Goal: Task Accomplishment & Management: Use online tool/utility

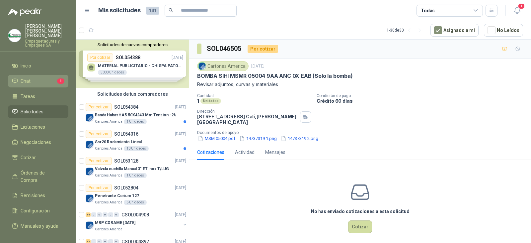
click at [43, 78] on li "Chat 1" at bounding box center [38, 80] width 52 height 7
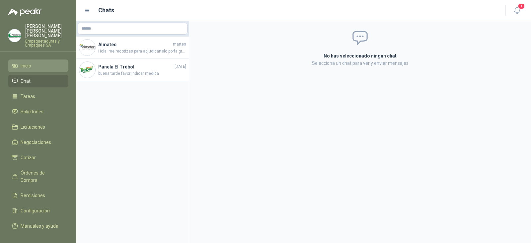
click at [35, 63] on li "Inicio" at bounding box center [38, 65] width 52 height 7
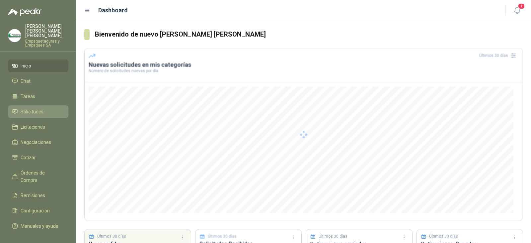
click at [39, 110] on span "Solicitudes" at bounding box center [32, 111] width 23 height 7
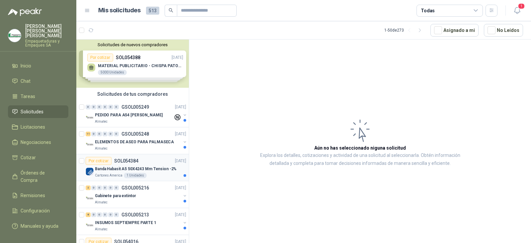
click at [143, 157] on div "Por cotizar SOL054384 [DATE]" at bounding box center [136, 161] width 101 height 8
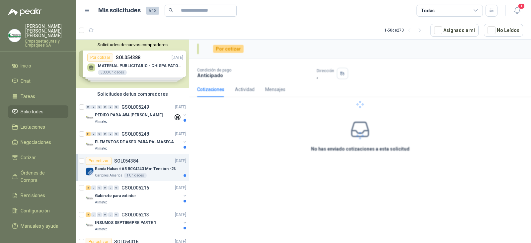
scroll to position [33, 0]
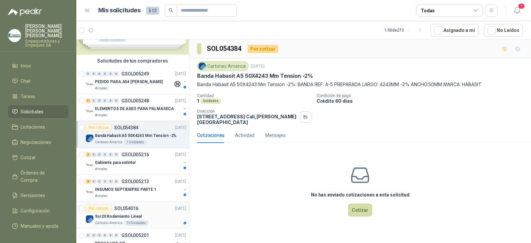
click at [136, 211] on div "Por cotizar SOL054016" at bounding box center [112, 208] width 53 height 8
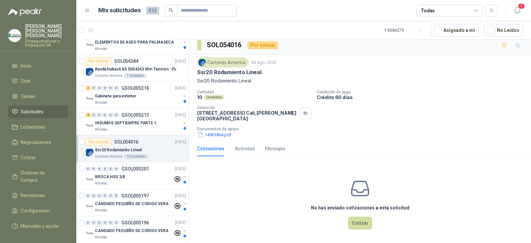
scroll to position [5, 0]
click at [223, 136] on button "14901864.pdf" at bounding box center [214, 134] width 35 height 7
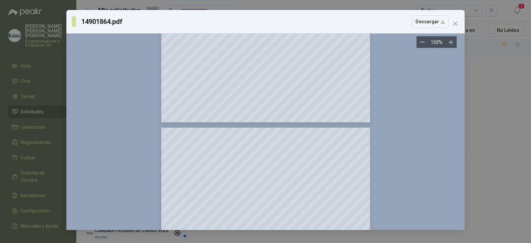
scroll to position [0, 0]
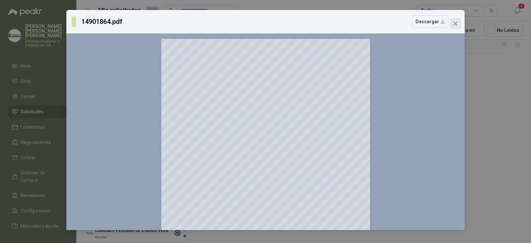
click at [454, 25] on icon "close" at bounding box center [456, 24] width 4 height 4
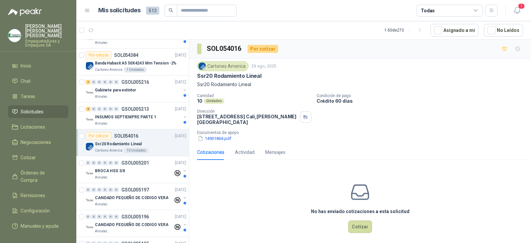
scroll to position [33, 0]
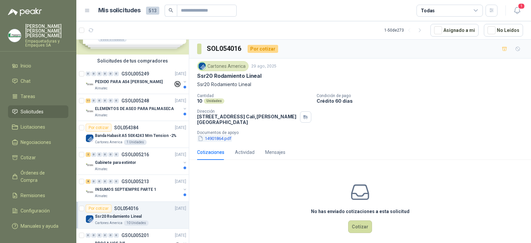
click at [216, 137] on button "14901864.pdf" at bounding box center [214, 138] width 35 height 7
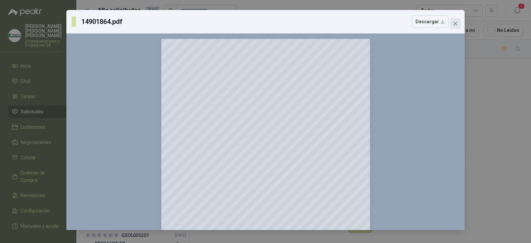
click at [455, 24] on icon "close" at bounding box center [456, 24] width 4 height 4
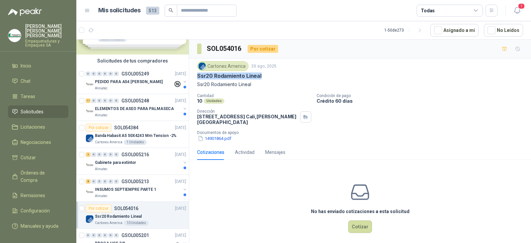
drag, startPoint x: 236, startPoint y: 77, endPoint x: 198, endPoint y: 74, distance: 38.6
click at [198, 74] on div "Ssr20 Rodamiento Lineal" at bounding box center [360, 75] width 326 height 7
copy p "Ssr20 Rodamiento Lineal"
click at [259, 91] on div "Cartones America 29 ago, 2025 Ssr20 Rodamiento Lineal Ssr20 Rodamiento Lineal C…" at bounding box center [360, 101] width 326 height 81
click at [224, 140] on button "14901864.pdf" at bounding box center [214, 138] width 35 height 7
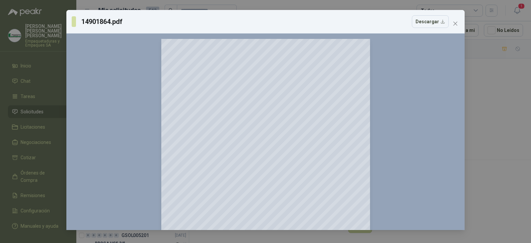
drag, startPoint x: 224, startPoint y: 140, endPoint x: 476, endPoint y: 24, distance: 277.9
click at [414, 86] on div at bounding box center [266, 187] width 388 height 296
click at [456, 24] on icon "close" at bounding box center [456, 24] width 4 height 4
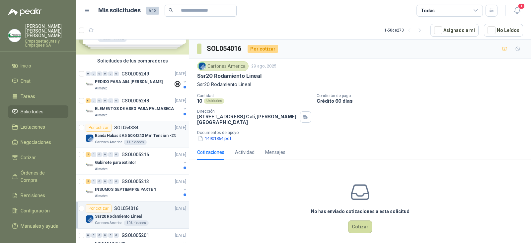
click at [139, 130] on div "Por cotizar SOL054384 [DATE]" at bounding box center [136, 128] width 101 height 8
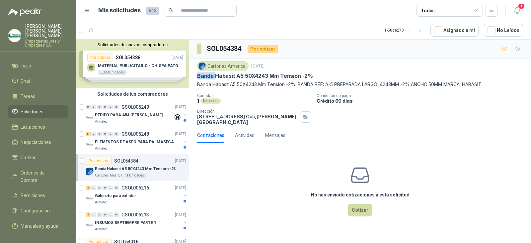
drag, startPoint x: 197, startPoint y: 76, endPoint x: 216, endPoint y: 79, distance: 19.2
click at [215, 79] on div "Cartones America [DATE] Banda Habasit A5 50X4243 Mm Tension -2% Banda Habasit A…" at bounding box center [360, 92] width 342 height 69
click at [208, 85] on p "Banda Habasit A5 50X4243 Mm Tension -2%: BANDA REF: A-5 PREPARADA LARGO: 4243MM…" at bounding box center [360, 84] width 326 height 7
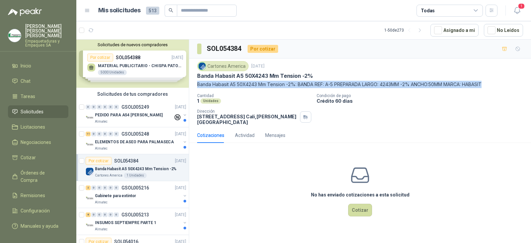
drag, startPoint x: 208, startPoint y: 84, endPoint x: 404, endPoint y: 80, distance: 196.6
click at [522, 81] on div "Cartones America [DATE] Banda Habasit A5 50X4243 Mm Tension -2% Banda Habasit A…" at bounding box center [360, 92] width 342 height 69
